Goal: Transaction & Acquisition: Download file/media

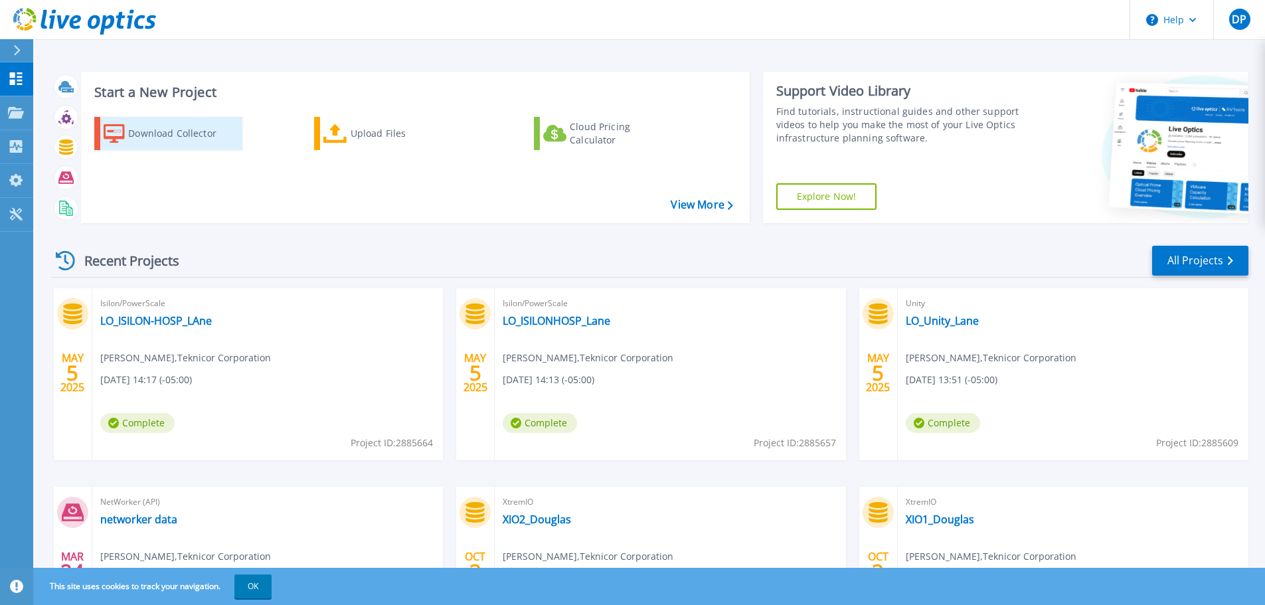
click at [209, 143] on div "Download Collector" at bounding box center [181, 133] width 106 height 27
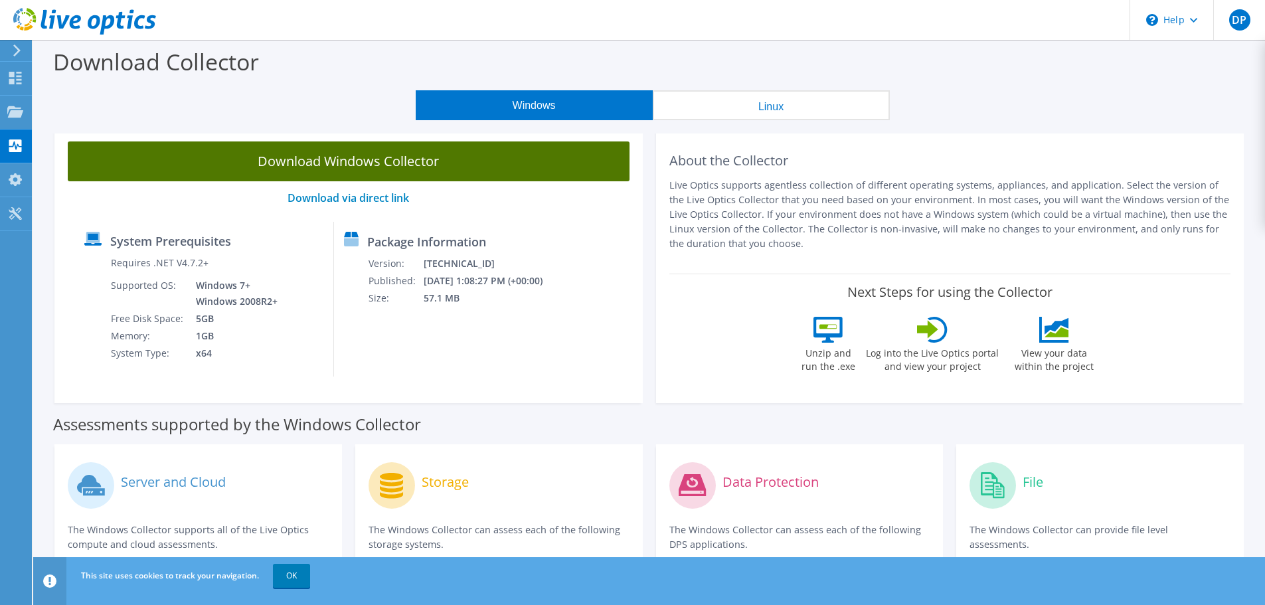
click at [357, 174] on link "Download Windows Collector" at bounding box center [349, 161] width 562 height 40
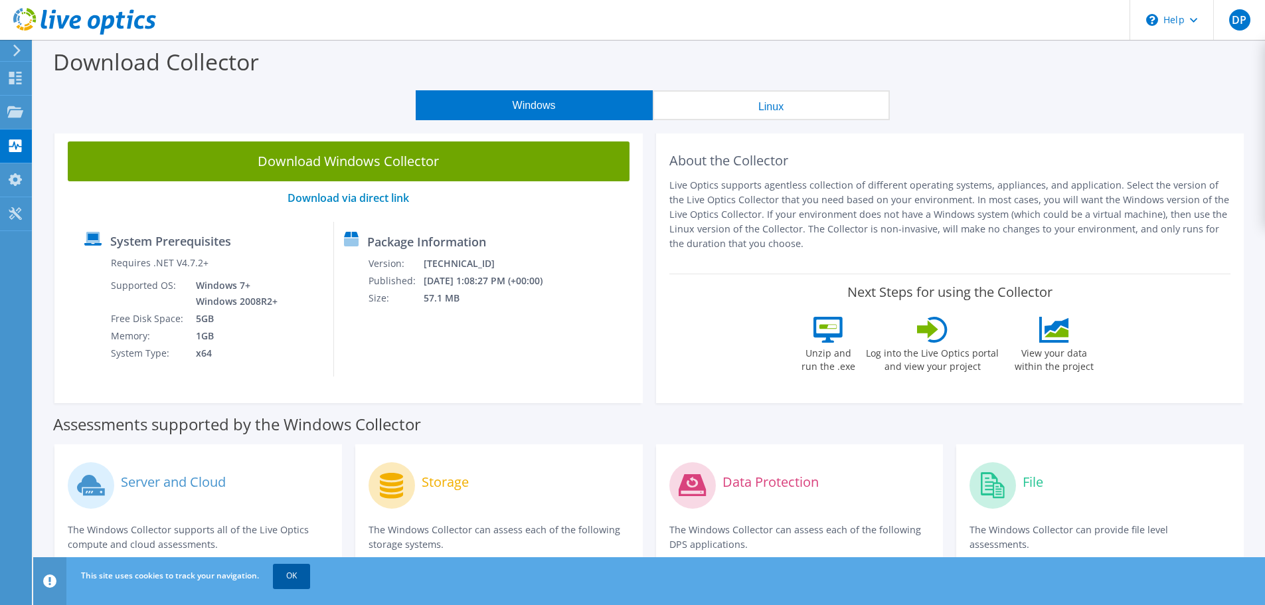
click at [298, 579] on link "OK" at bounding box center [291, 576] width 37 height 24
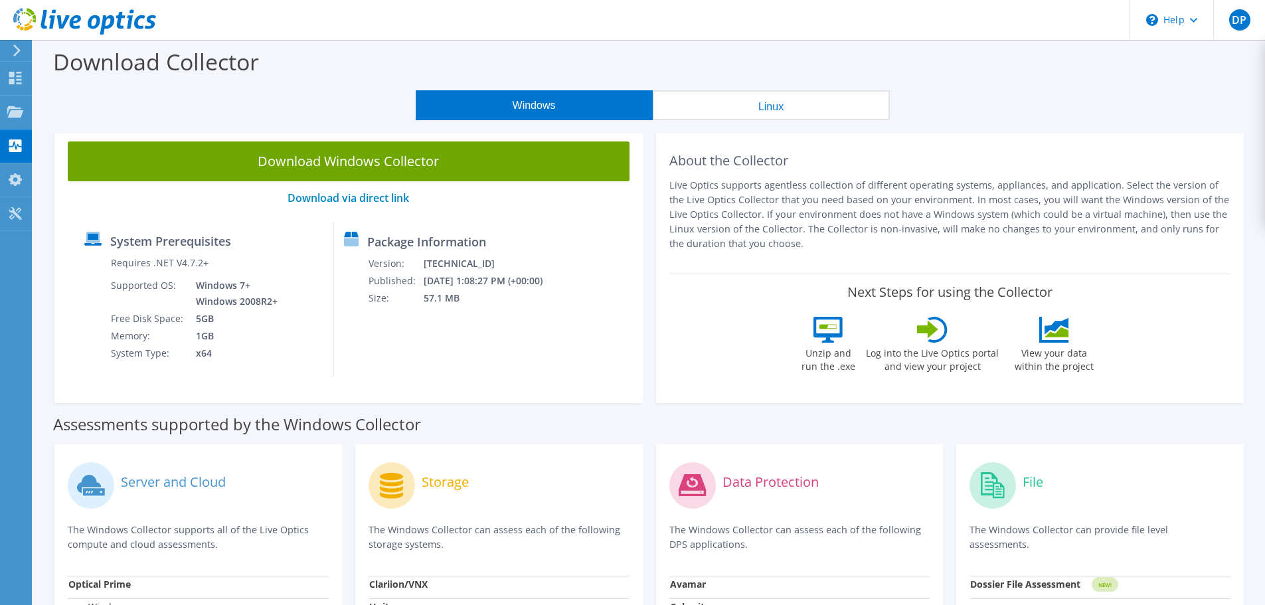
drag, startPoint x: 1238, startPoint y: 363, endPoint x: 1275, endPoint y: 178, distance: 188.4
click at [1238, 363] on div "About the Collector Live Optics supports agentless collection of different oper…" at bounding box center [950, 265] width 589 height 275
